Goal: Check status

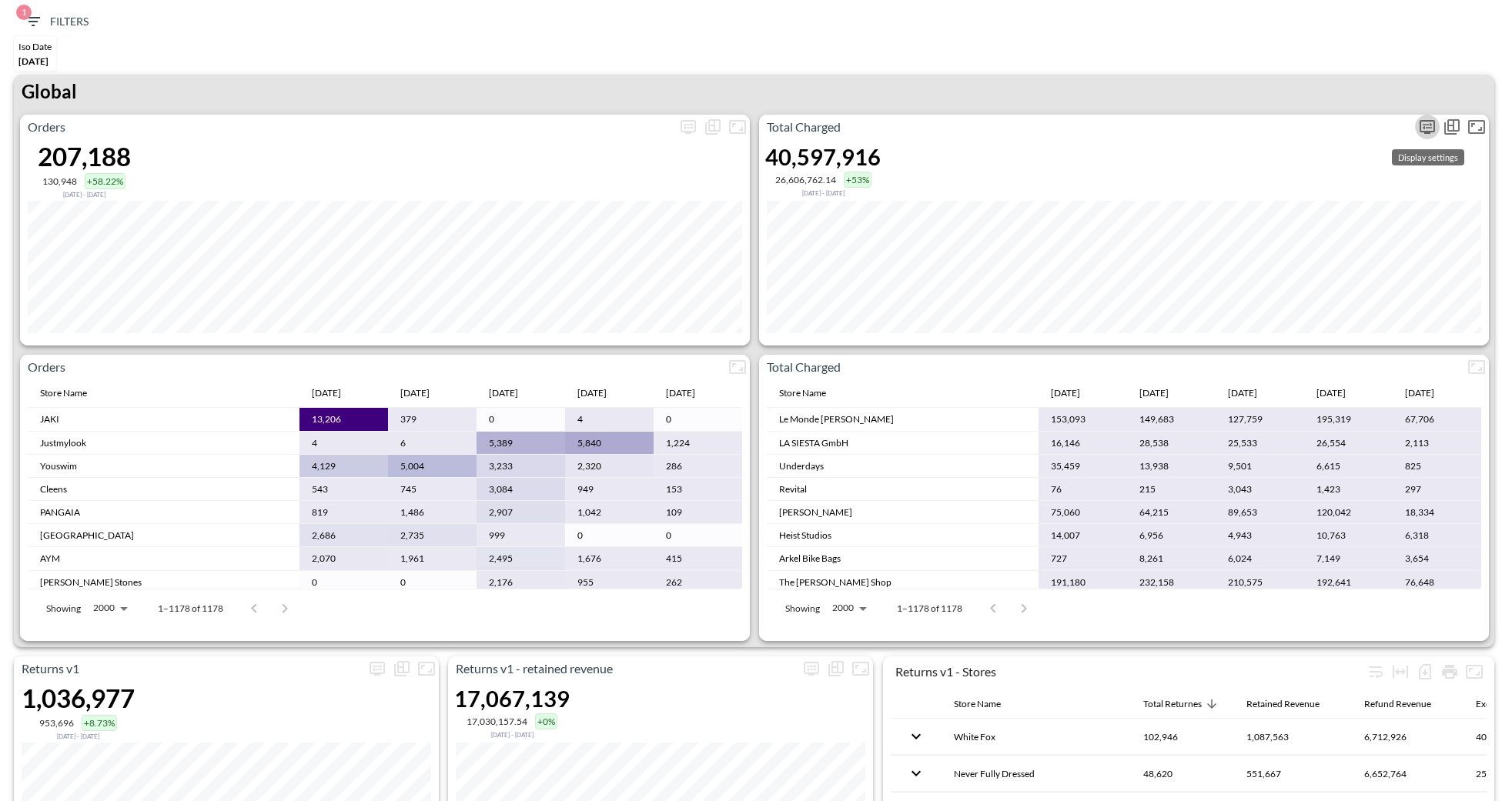
click at [1436, 130] on button "more" at bounding box center [1427, 127] width 25 height 25
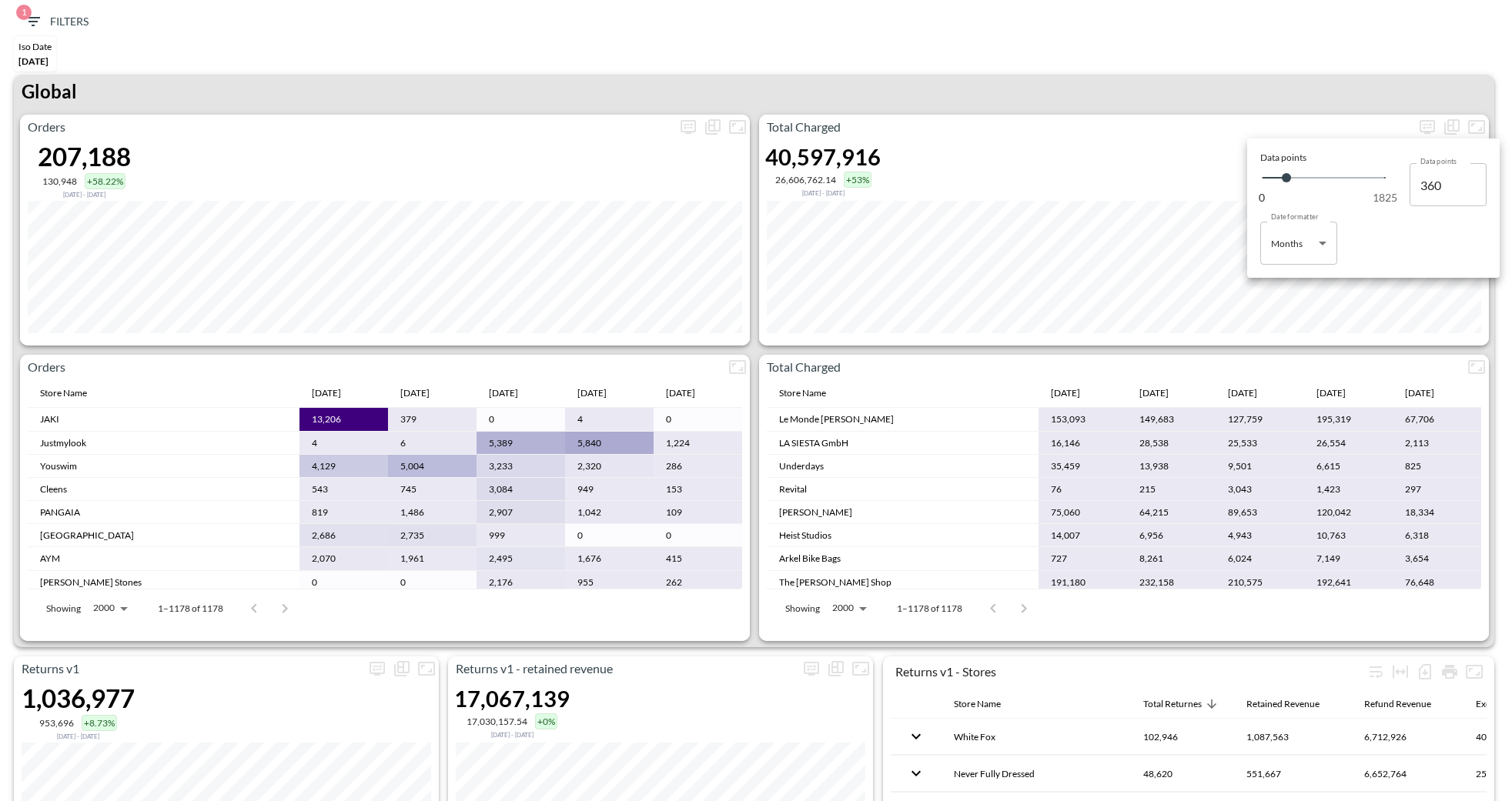
click at [1332, 245] on body "BI.P.EYE, Interactive Analytics Dashboards 1 Filters Iso Date [DATE] Returns v2…" at bounding box center [756, 400] width 1512 height 801
click at [1299, 269] on ul "Days Months" at bounding box center [1299, 293] width 77 height 59
click at [1293, 273] on li "Days" at bounding box center [1299, 282] width 77 height 23
type input "Days"
click at [1140, 8] on div at bounding box center [756, 400] width 1512 height 801
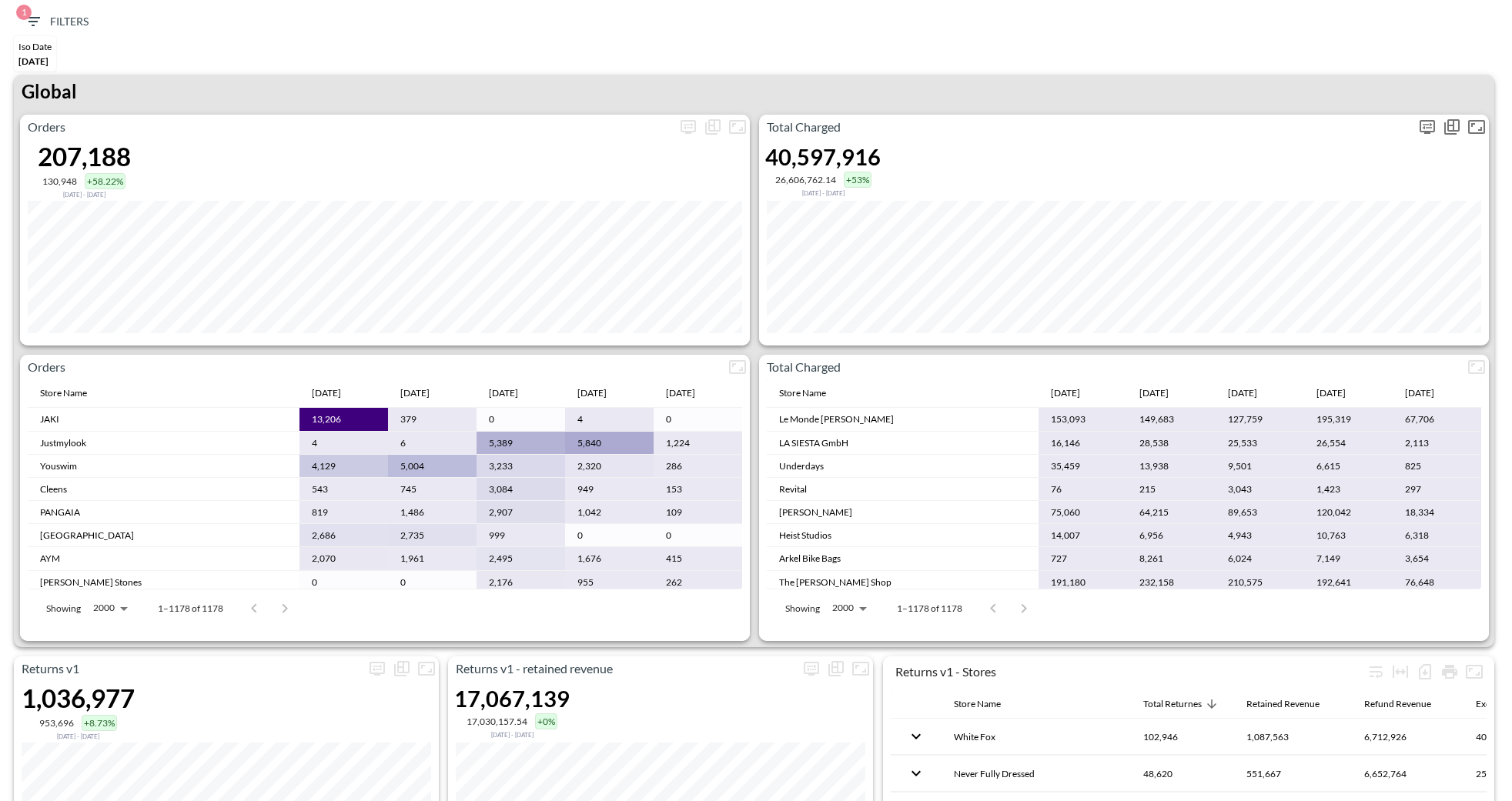
click at [1426, 134] on icon "more" at bounding box center [1427, 127] width 18 height 18
click at [1295, 245] on body "BI.P.EYE, Interactive Analytics Dashboards 1 Filters Iso Date [DATE] Returns v2…" at bounding box center [756, 400] width 1512 height 801
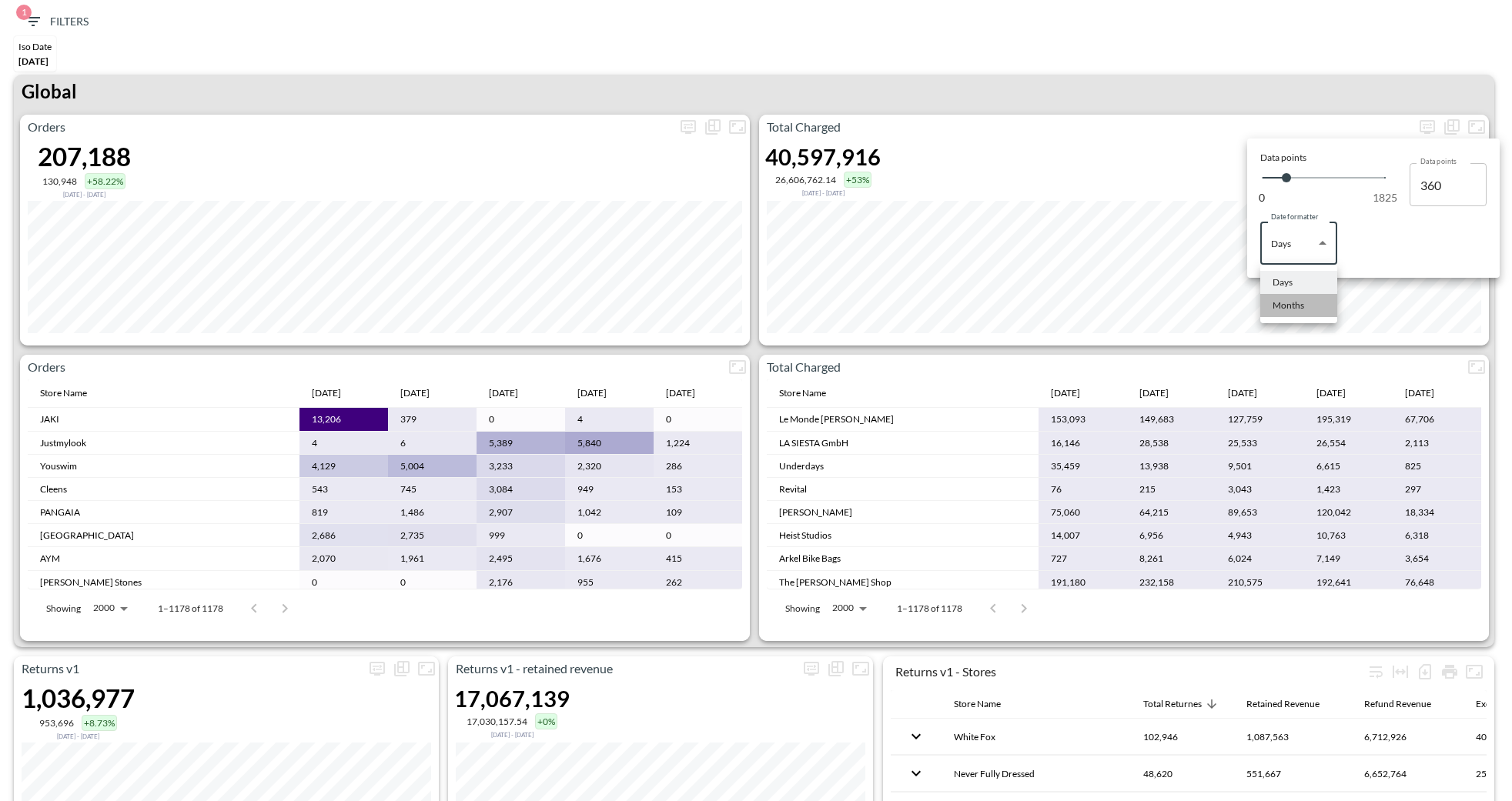
click at [1293, 297] on li "Months" at bounding box center [1299, 305] width 77 height 23
type input "Months"
click at [1178, 145] on div at bounding box center [756, 400] width 1512 height 801
